Goal: Entertainment & Leisure: Consume media (video, audio)

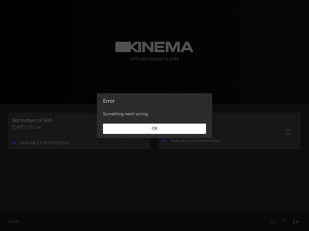
click at [155, 128] on button "OK" at bounding box center [154, 128] width 103 height 10
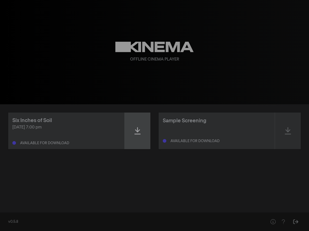
click at [135, 136] on div at bounding box center [138, 130] width 26 height 37
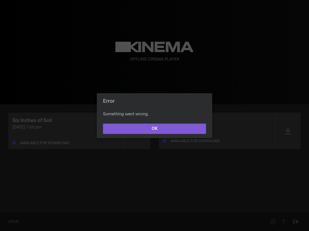
click at [149, 129] on button "OK" at bounding box center [154, 128] width 103 height 10
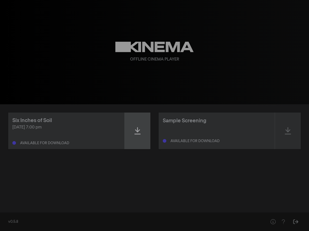
click at [136, 133] on icon at bounding box center [137, 131] width 6 height 8
click at [137, 129] on icon at bounding box center [137, 130] width 6 height 7
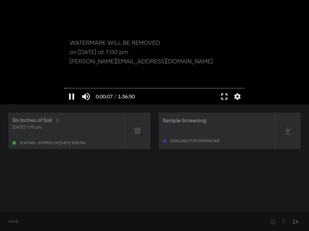
click at [225, 96] on button "fullscreen" at bounding box center [224, 96] width 14 height 15
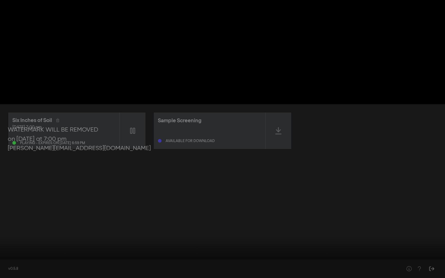
click at [180, 189] on div at bounding box center [222, 139] width 445 height 278
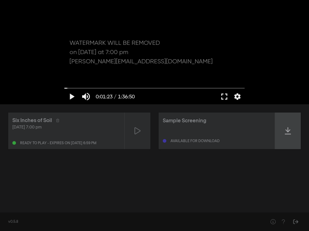
click at [287, 130] on icon at bounding box center [288, 130] width 6 height 7
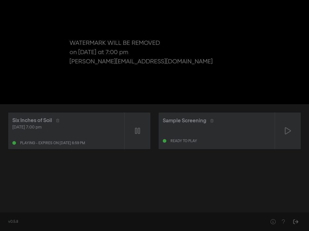
click at [80, 128] on div "[DATE] 7:00 pm" at bounding box center [66, 127] width 108 height 6
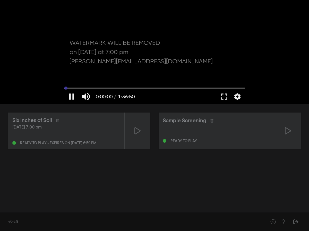
click at [65, 89] on input "Seek" at bounding box center [154, 87] width 180 height 3
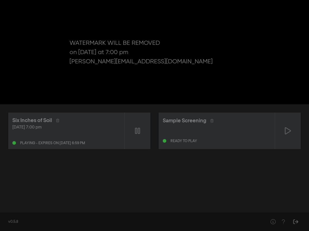
click at [144, 182] on div "Six Inches of Soil [DATE] 7:00 pm Playing - expires on [DATE] 6:59 pm Sample Sc…" at bounding box center [154, 156] width 309 height 104
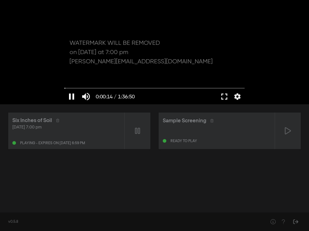
click at [72, 93] on button "pause" at bounding box center [71, 96] width 14 height 15
type input "14.449465"
